Goal: Task Accomplishment & Management: Use online tool/utility

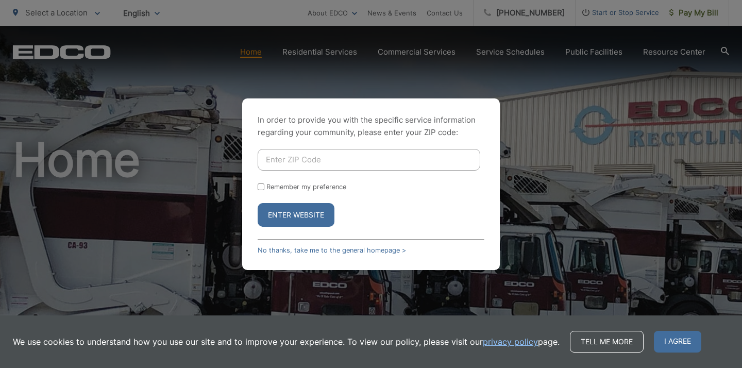
click at [285, 155] on input "Enter ZIP Code" at bounding box center [369, 160] width 223 height 22
type input "91902"
click at [261, 186] on input "Remember my preference" at bounding box center [261, 186] width 7 height 7
checkbox input "true"
click at [287, 210] on button "Enter Website" at bounding box center [296, 215] width 77 height 24
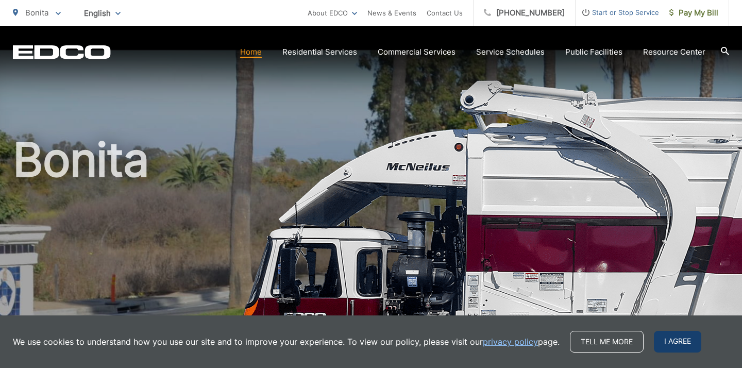
click at [675, 336] on span "I agree" at bounding box center [677, 342] width 47 height 22
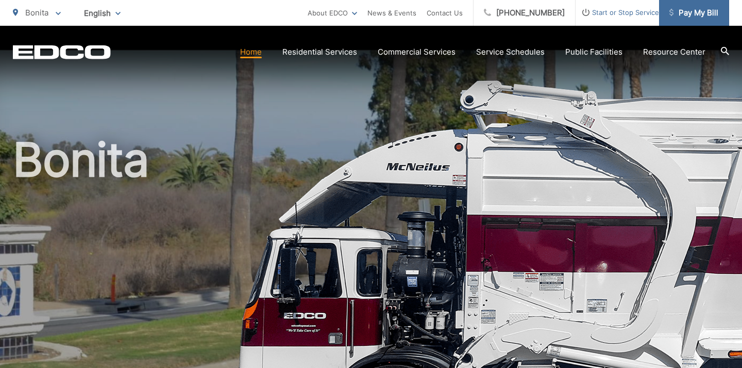
click at [686, 14] on span "Pay My Bill" at bounding box center [694, 13] width 49 height 12
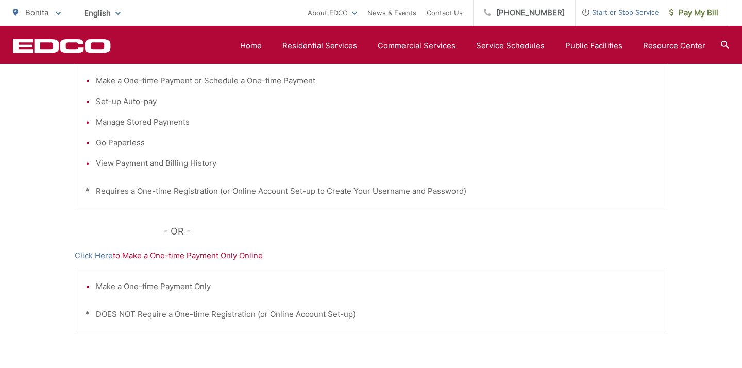
scroll to position [165, 0]
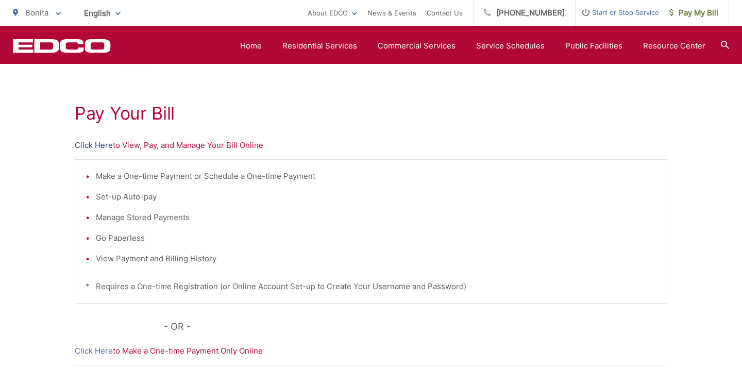
click at [94, 147] on link "Click Here" at bounding box center [94, 145] width 38 height 12
